Goal: Transaction & Acquisition: Purchase product/service

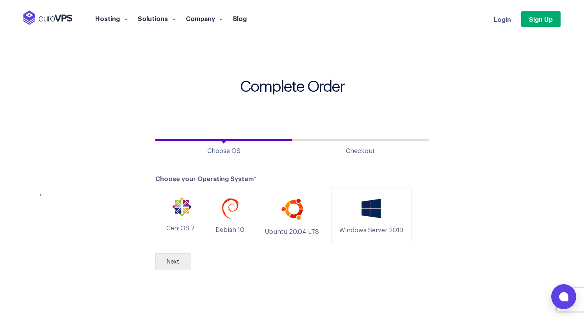
click at [357, 212] on img at bounding box center [371, 208] width 29 height 27
click at [371, 214] on input "Windows Server 2019" at bounding box center [371, 214] width 0 height 0
radio input "true"
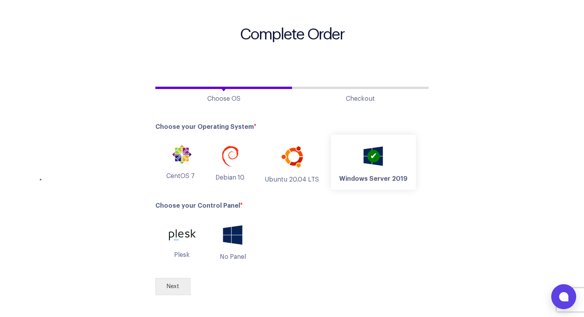
scroll to position [55, 0]
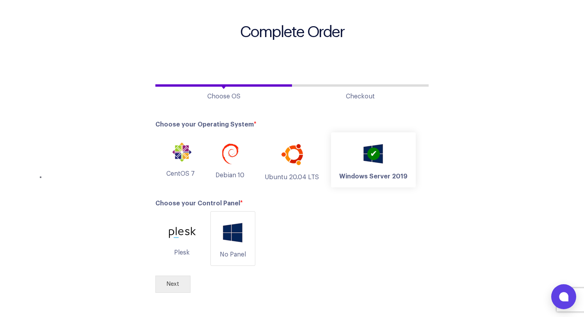
click at [231, 239] on img at bounding box center [233, 232] width 29 height 27
click at [233, 239] on input "No Panel" at bounding box center [233, 239] width 0 height 0
radio input "true"
click at [175, 285] on button "Next" at bounding box center [172, 284] width 35 height 17
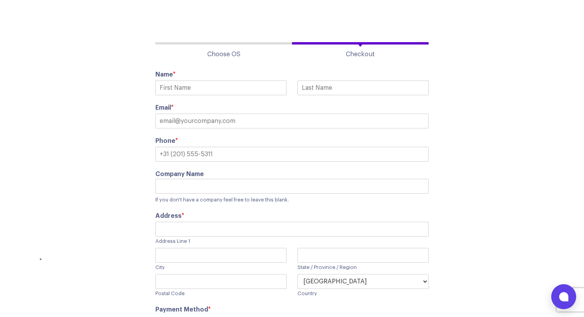
scroll to position [0, 0]
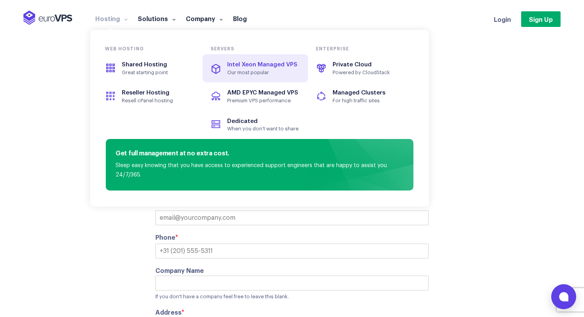
click at [287, 66] on span "Intel Xeon Managed VPS" at bounding box center [262, 65] width 70 height 6
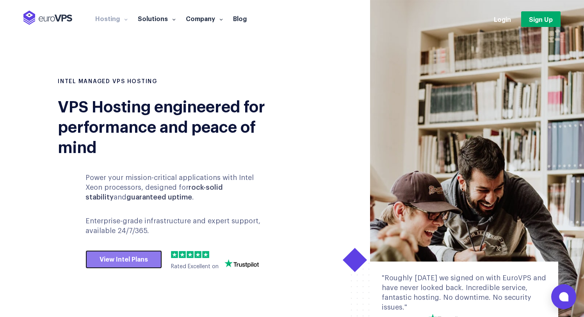
click at [120, 263] on link "View Intel Plans" at bounding box center [124, 259] width 77 height 19
click at [123, 21] on span at bounding box center [124, 19] width 5 height 8
click at [122, 20] on span at bounding box center [124, 19] width 5 height 8
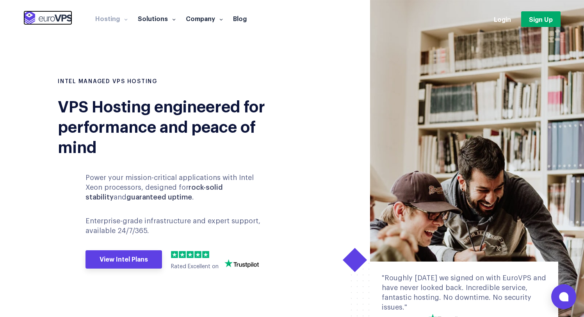
click at [51, 19] on img at bounding box center [47, 18] width 49 height 14
